Goal: Information Seeking & Learning: Learn about a topic

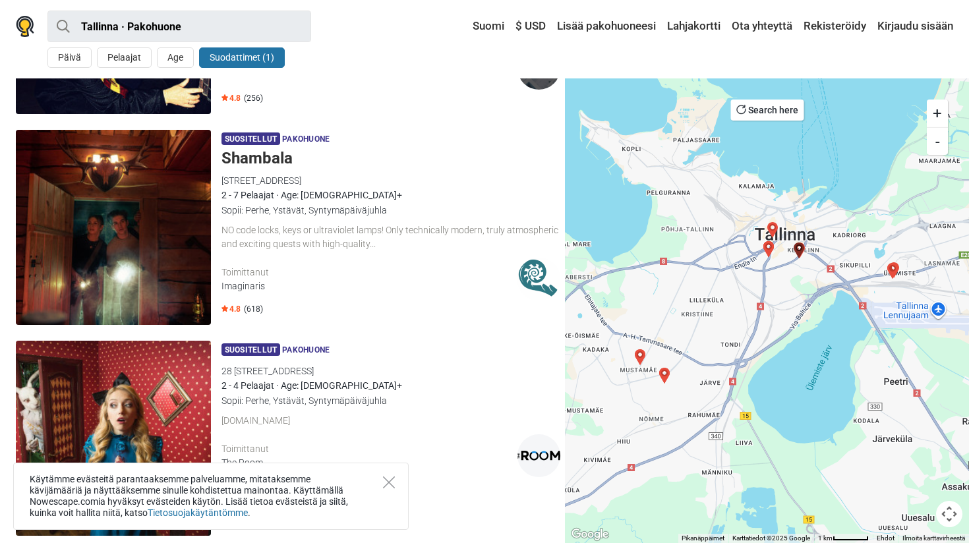
scroll to position [1034, 0]
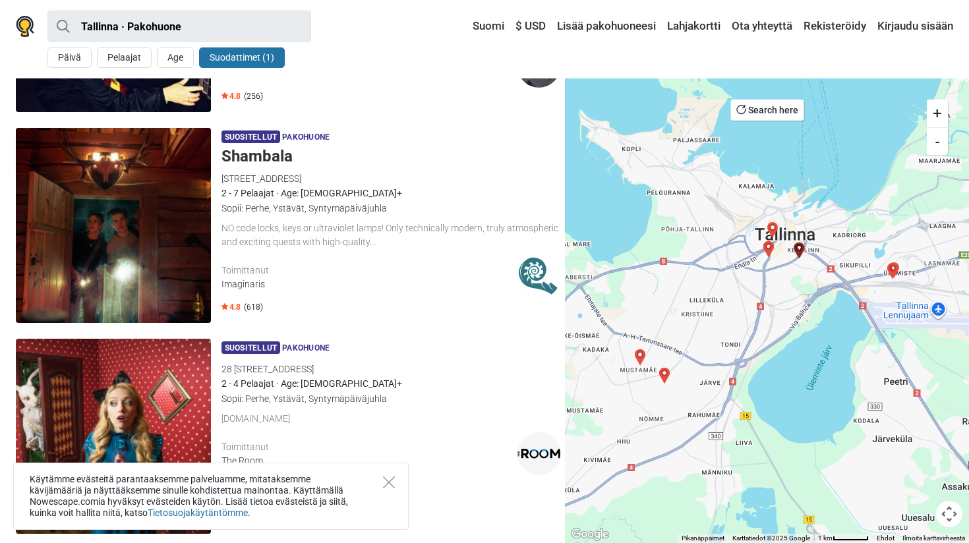
click at [252, 159] on h5 "Shambala" at bounding box center [390, 156] width 339 height 19
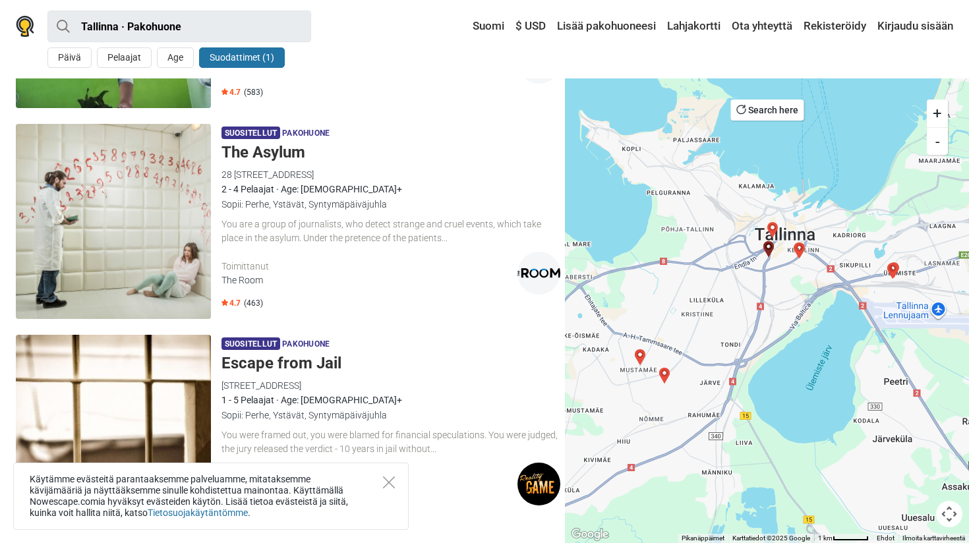
scroll to position [1793, 0]
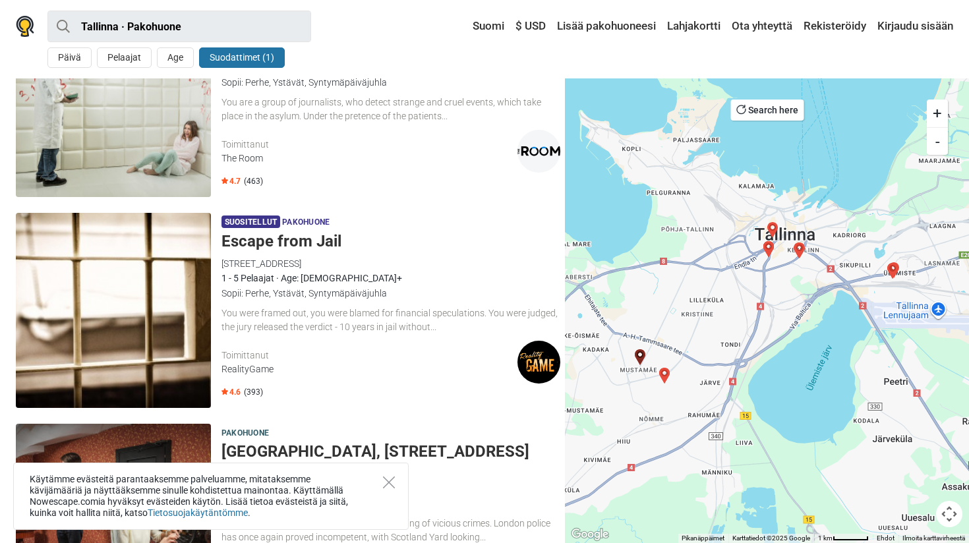
click at [290, 243] on h5 "Escape from Jail" at bounding box center [390, 241] width 339 height 19
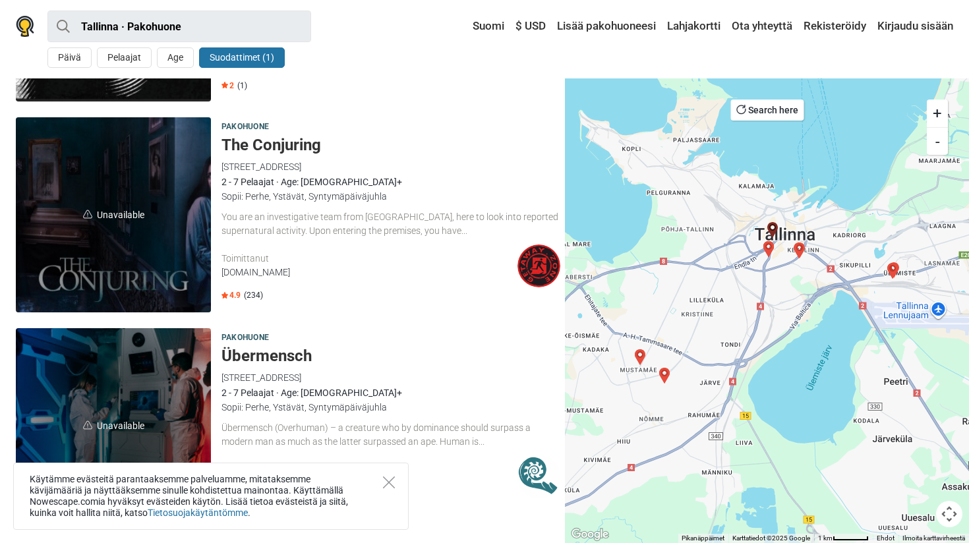
scroll to position [2757, 0]
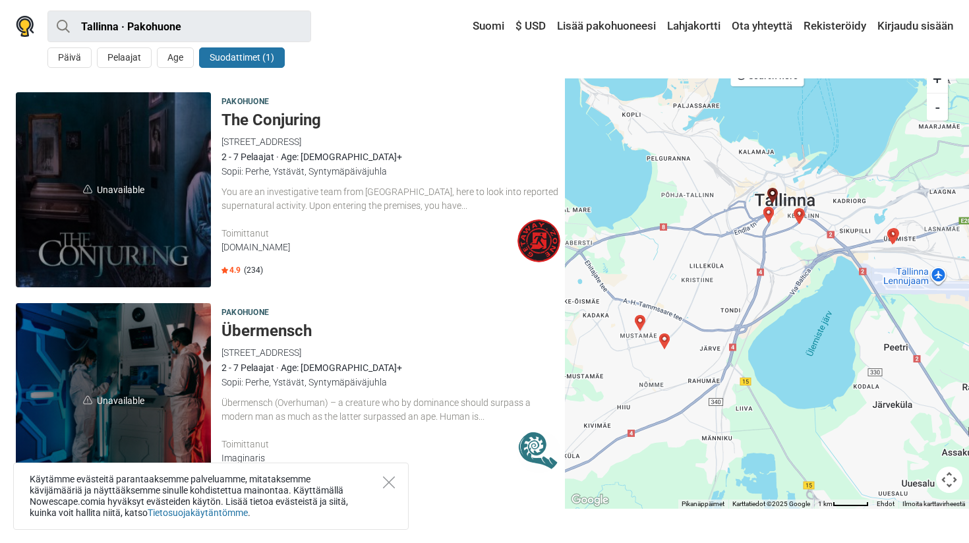
click at [260, 118] on h5 "The Conjuring" at bounding box center [390, 120] width 339 height 19
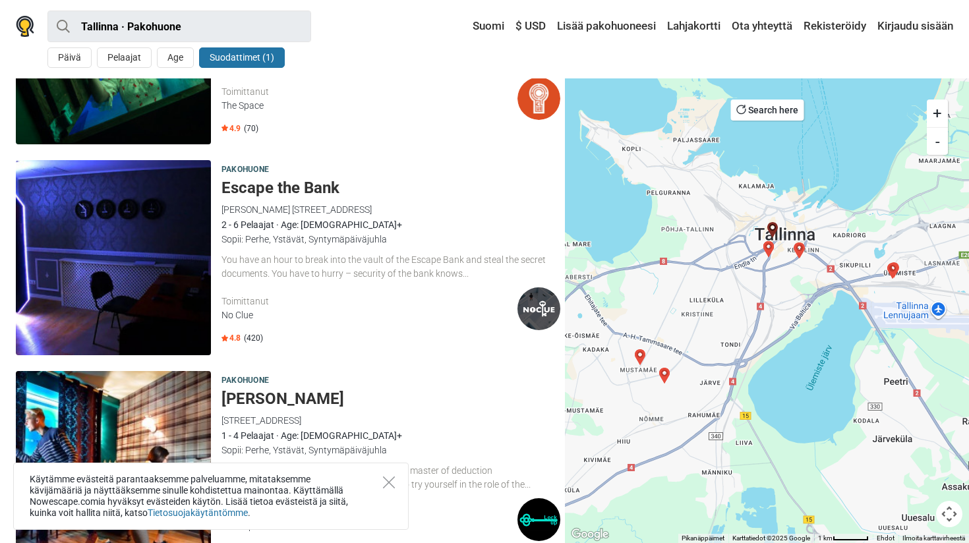
scroll to position [0, 0]
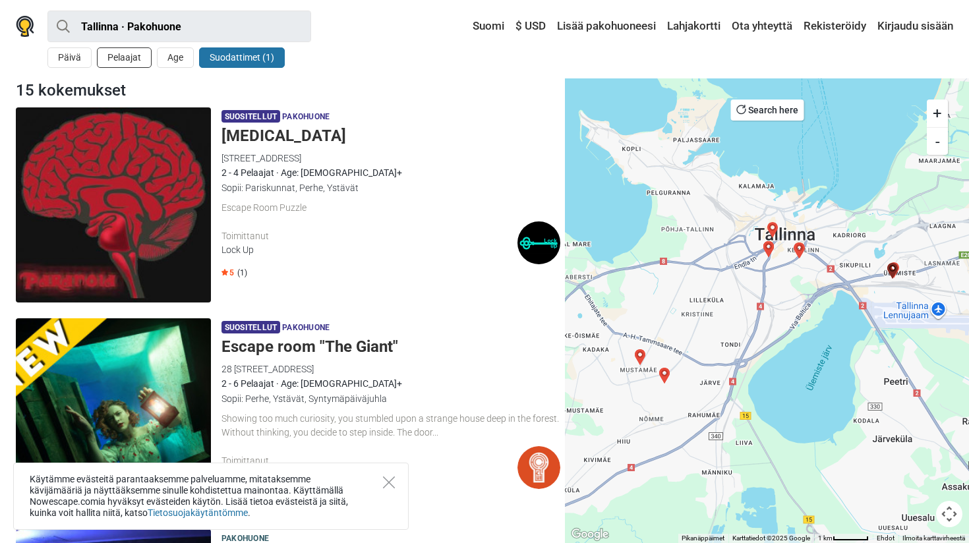
click at [119, 61] on button "Pelaajat" at bounding box center [124, 57] width 55 height 20
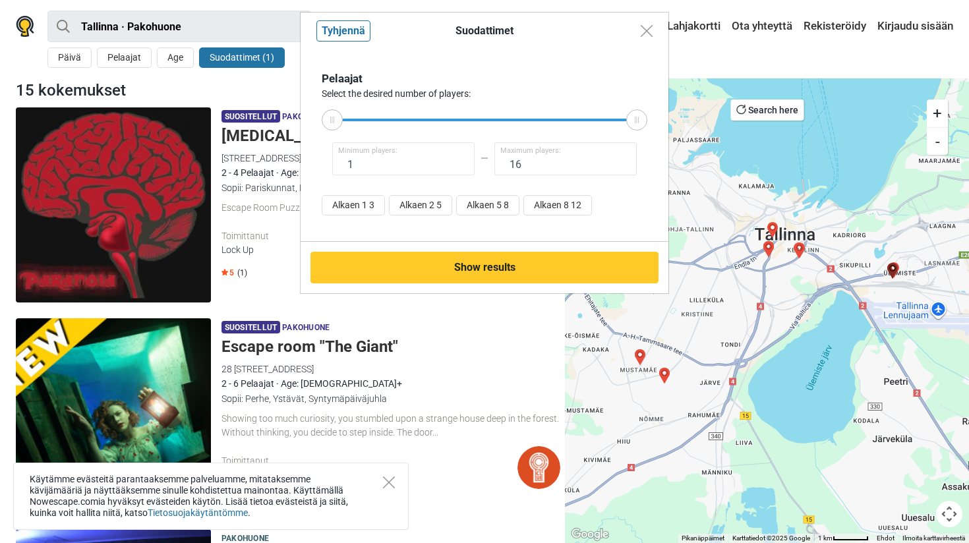
click at [473, 336] on div "Suodattimet Tyhjennä Pelaajat Select the desired number of players: 1 Minimum p…" at bounding box center [484, 271] width 969 height 543
click at [648, 28] on img "Close modal" at bounding box center [647, 31] width 12 height 12
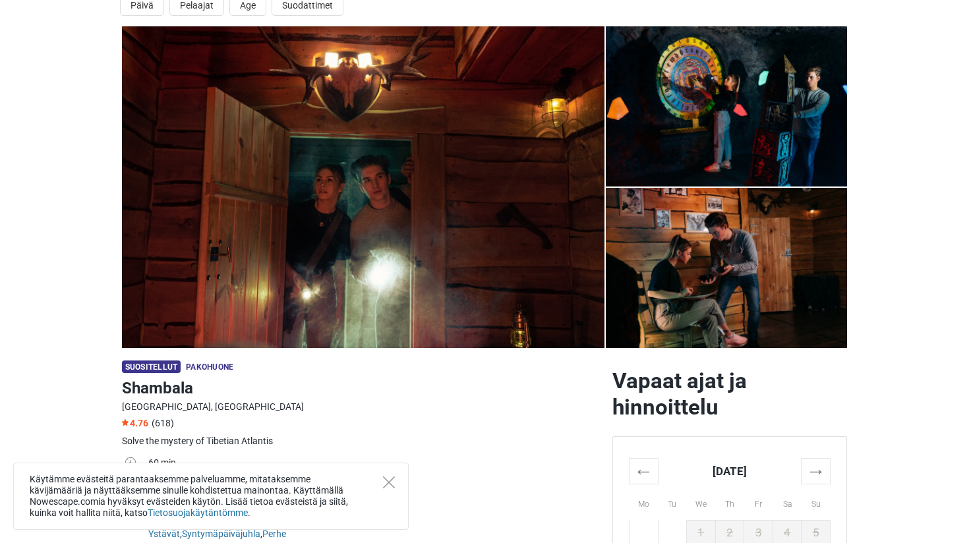
scroll to position [51, 0]
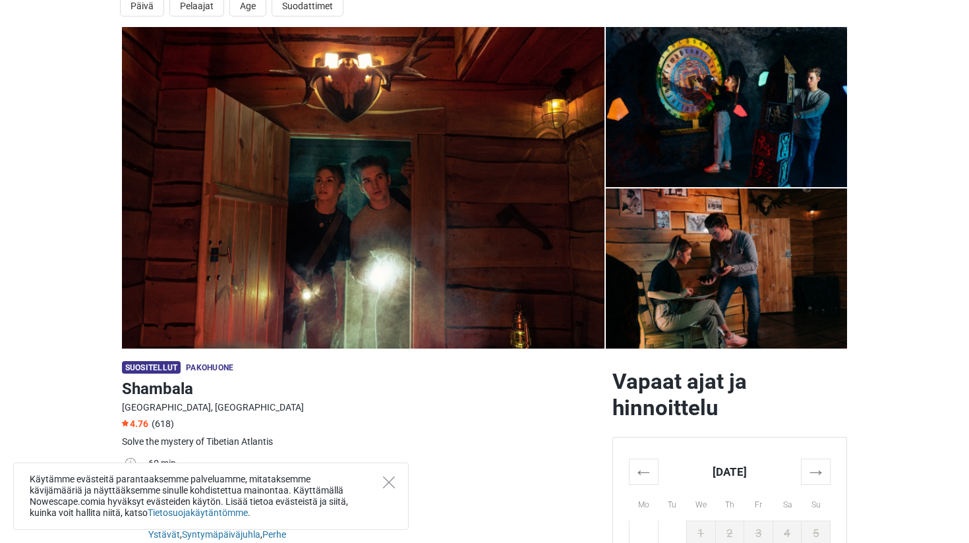
click at [455, 196] on img at bounding box center [363, 188] width 482 height 322
click at [871, 94] on section "1 2 3" at bounding box center [484, 188] width 969 height 322
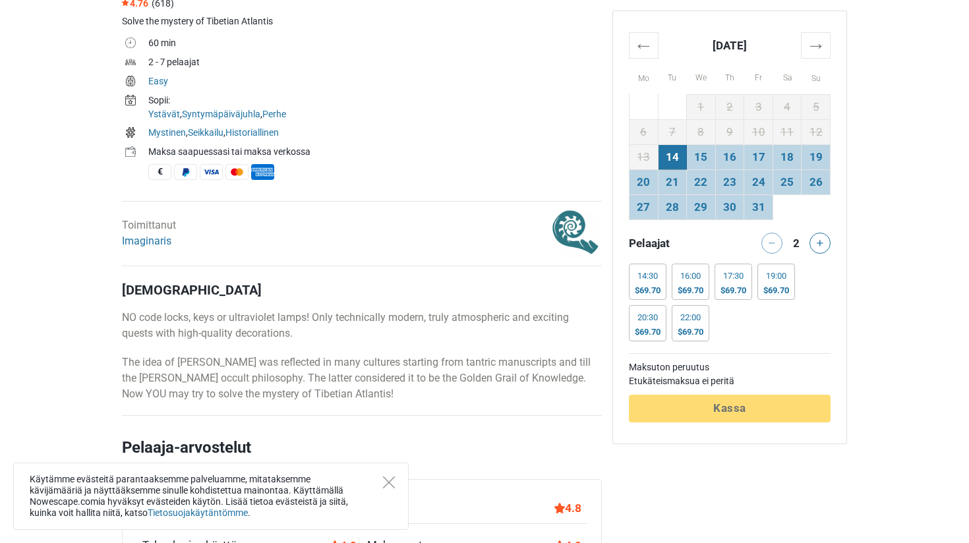
scroll to position [502, 0]
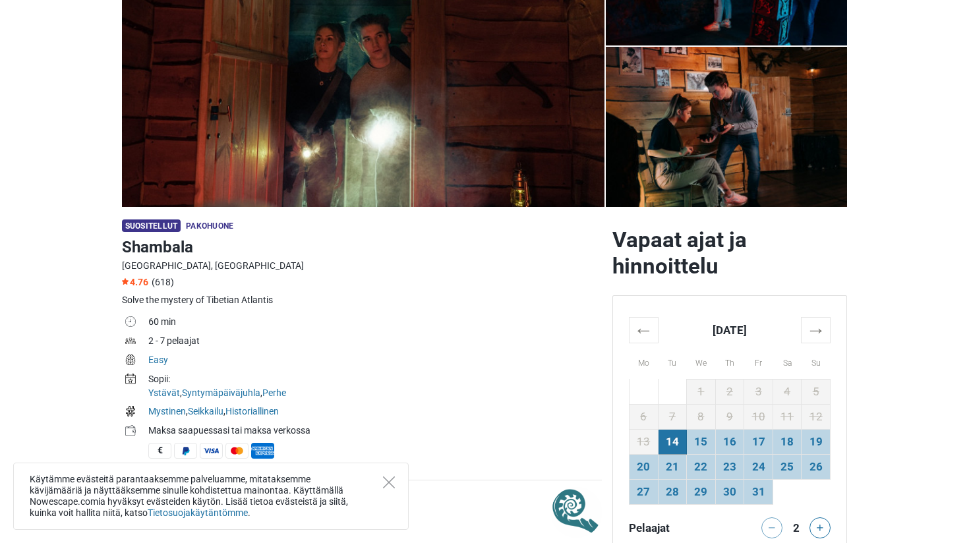
scroll to position [57, 0]
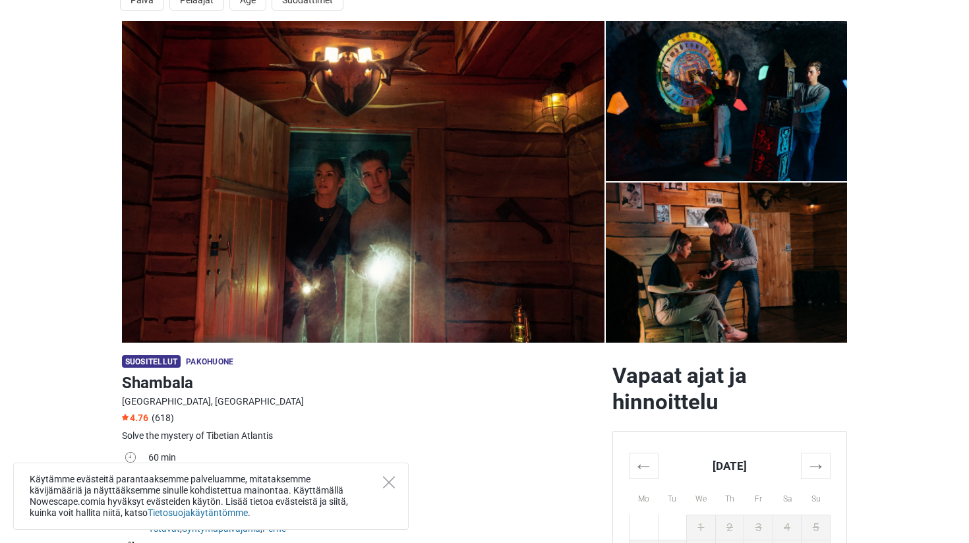
click at [929, 196] on section "1 2 3" at bounding box center [484, 182] width 969 height 322
click at [137, 420] on span "4.76" at bounding box center [135, 418] width 26 height 11
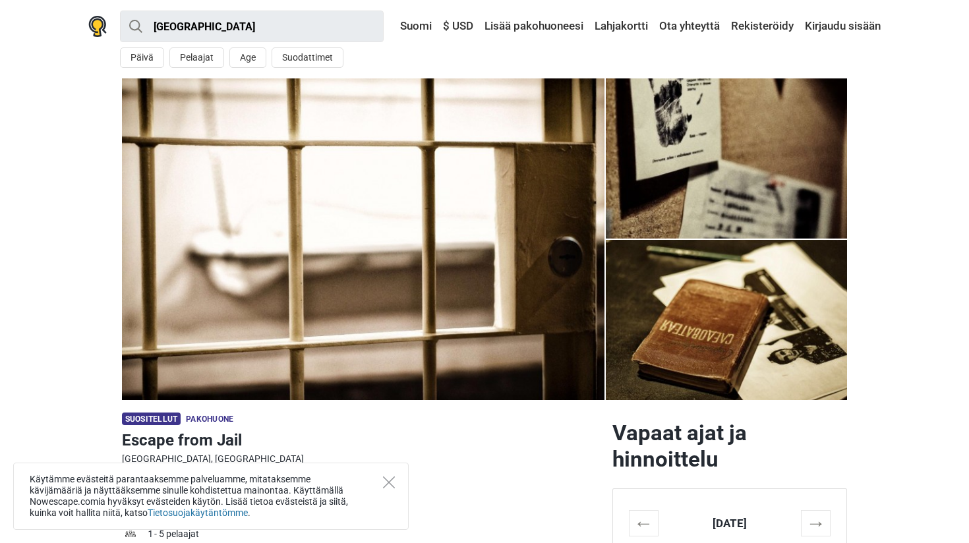
click at [419, 309] on img at bounding box center [363, 239] width 482 height 322
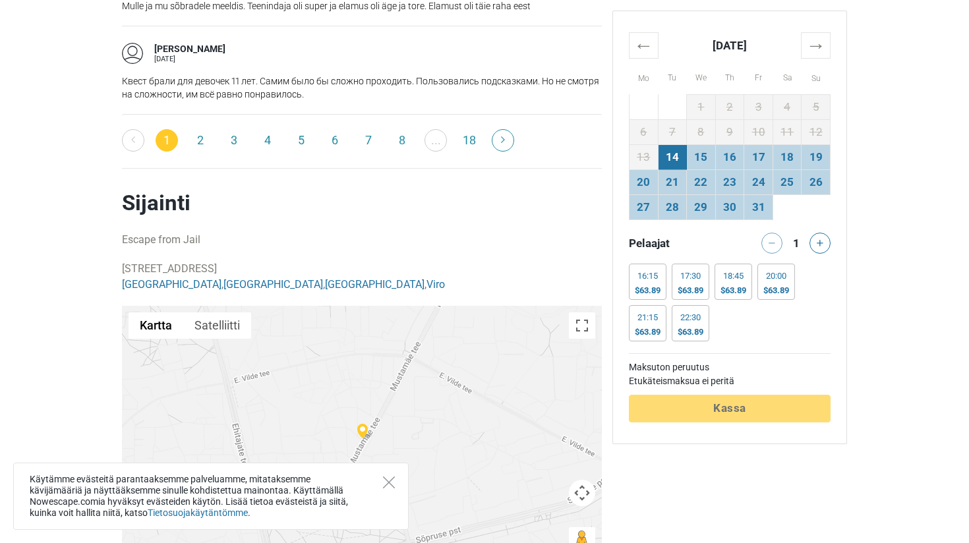
scroll to position [2373, 0]
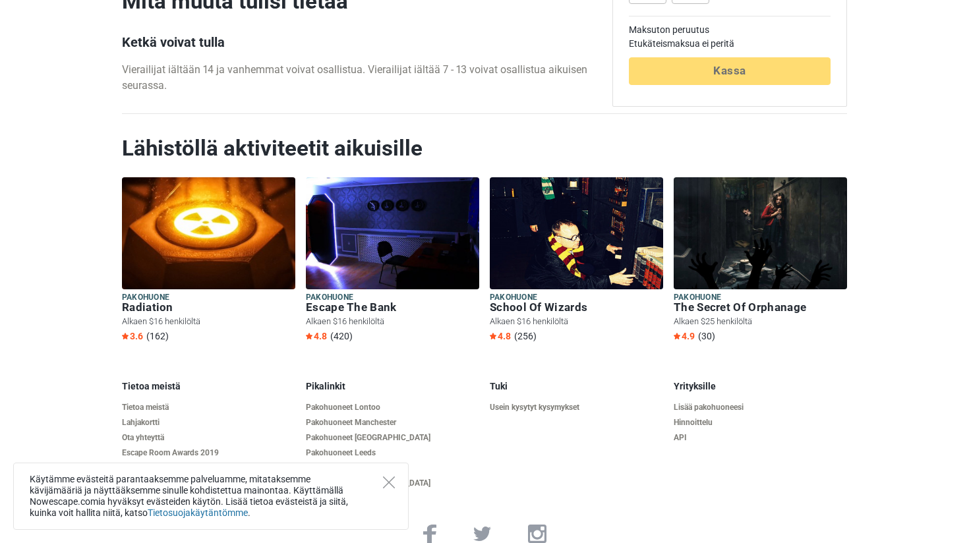
scroll to position [2948, 0]
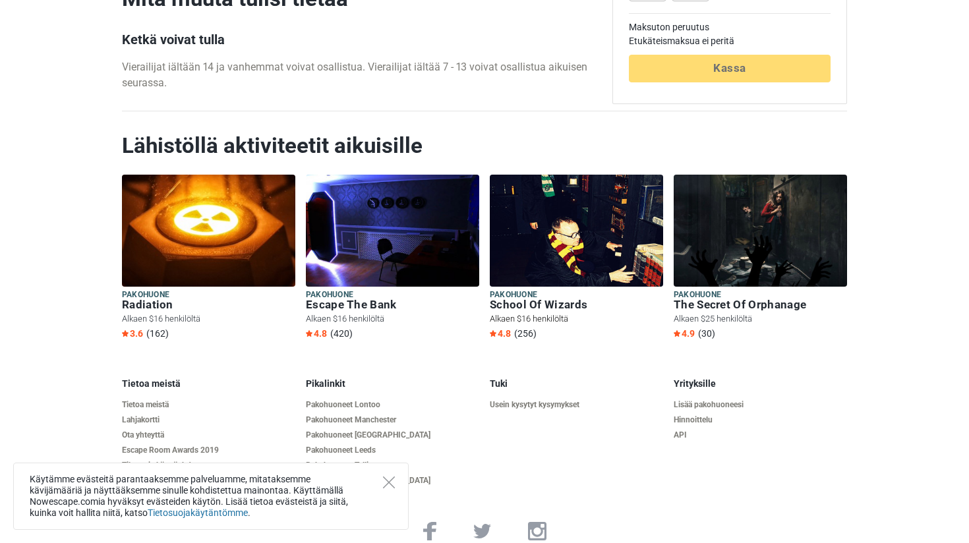
click at [521, 298] on h6 "School Of Wizards" at bounding box center [576, 305] width 173 height 14
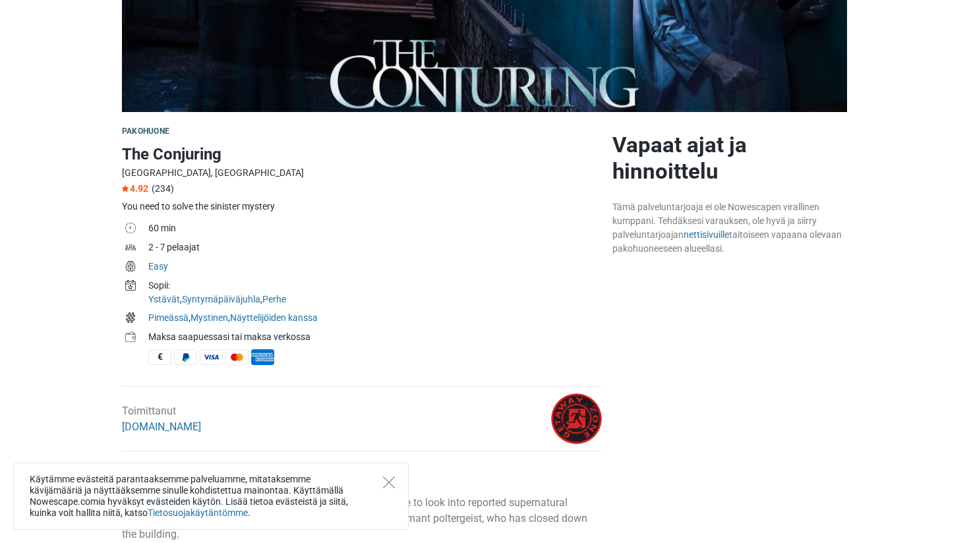
scroll to position [292, 0]
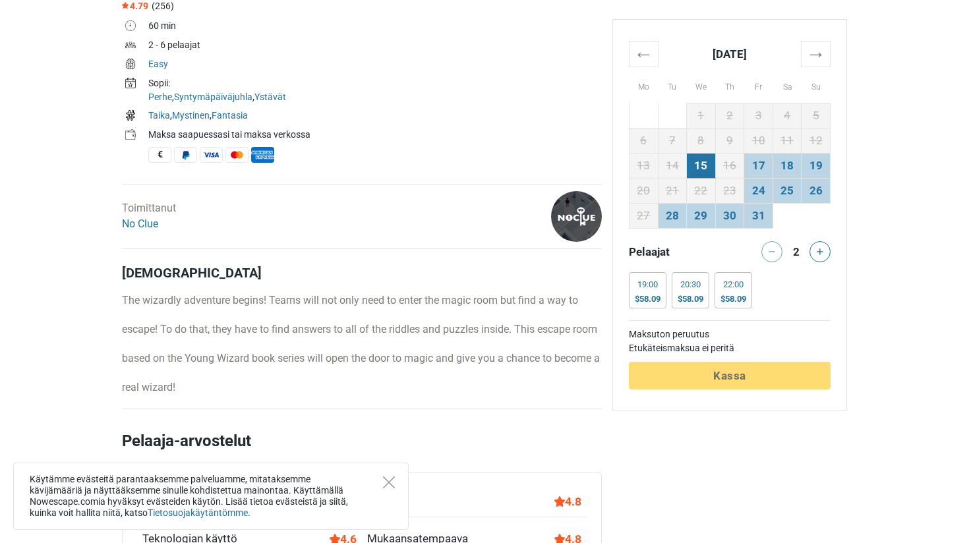
scroll to position [484, 0]
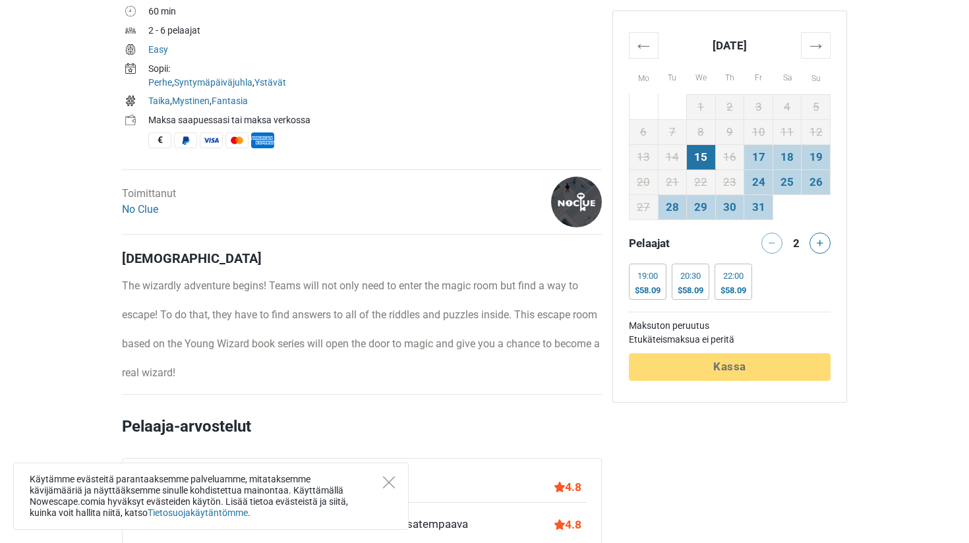
click at [434, 374] on div "Kuvaus The wizardly adventure begins! Teams will not only need to enter the mag…" at bounding box center [362, 315] width 480 height 131
click at [461, 336] on p "based on the Young Wizard book series will open the door to magic and give you …" at bounding box center [362, 344] width 480 height 16
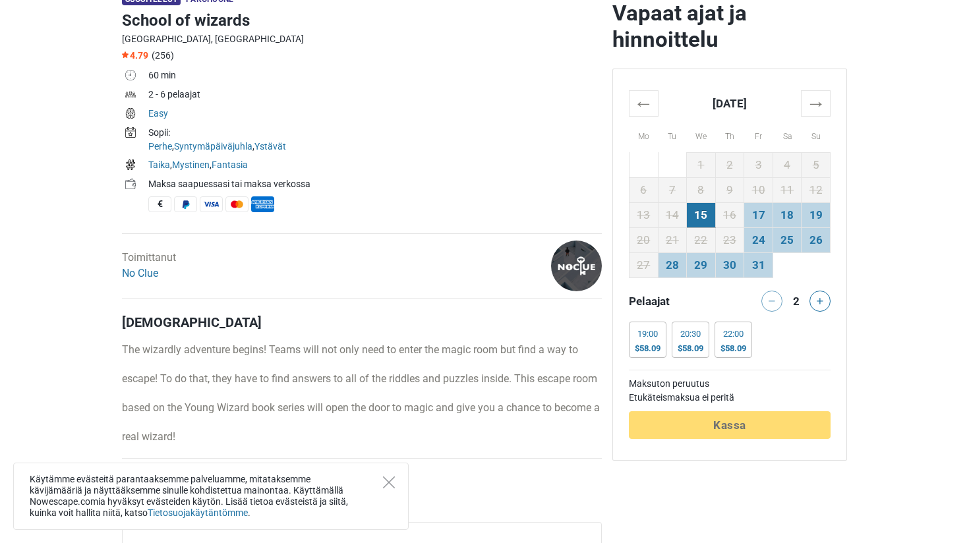
scroll to position [421, 0]
